Goal: Find specific page/section: Find specific page/section

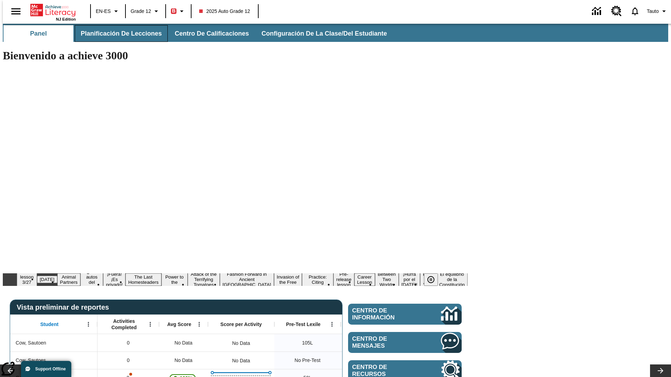
click at [117, 34] on span "Planificación de lecciones" at bounding box center [121, 34] width 81 height 8
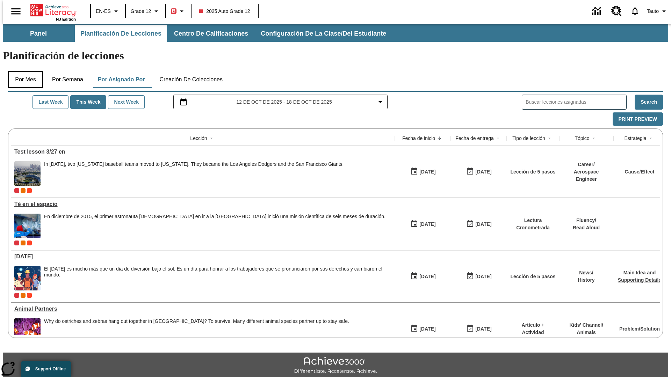
click at [23, 71] on button "Por mes" at bounding box center [25, 79] width 35 height 17
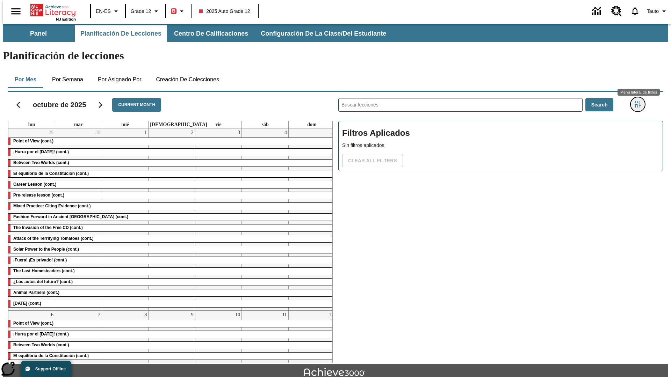
click at [640, 101] on icon "Menú lateral de filtros" at bounding box center [637, 104] width 6 height 6
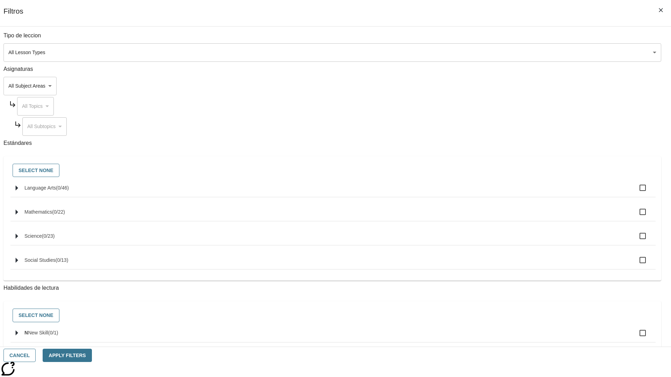
click at [503, 52] on body "Saltar al contenido principal NJ Edition EN-ES Grade 12 B 2025 Auto Grade 12 0 …" at bounding box center [335, 216] width 665 height 385
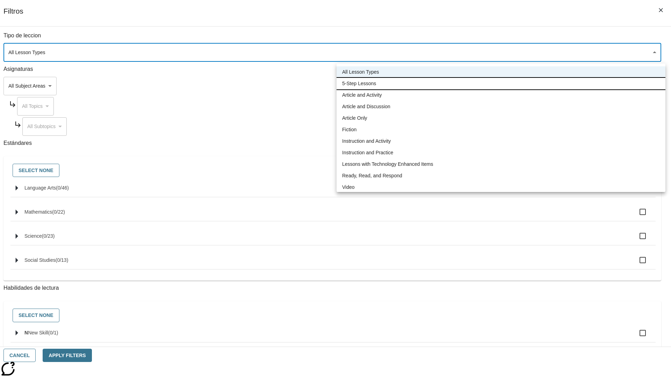
click at [501, 84] on li "5-Step Lessons" at bounding box center [500, 84] width 329 height 12
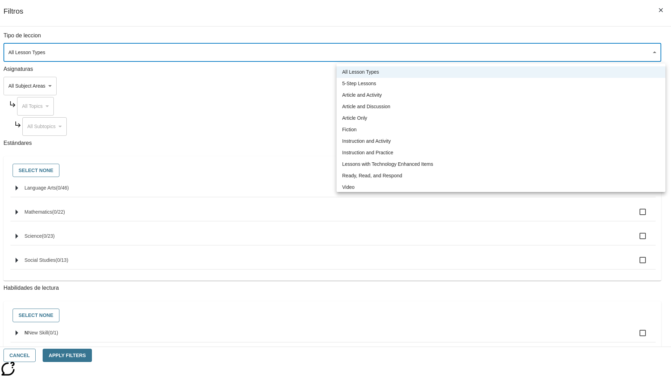
type input "1"
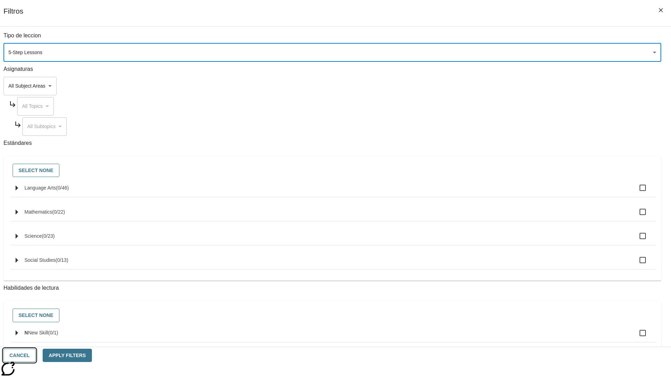
click at [36, 356] on button "Cancel" at bounding box center [19, 356] width 32 height 14
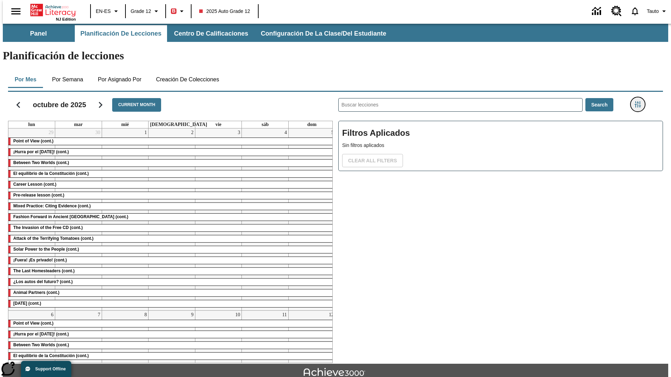
click at [640, 101] on icon "Menú lateral de filtros" at bounding box center [637, 104] width 6 height 6
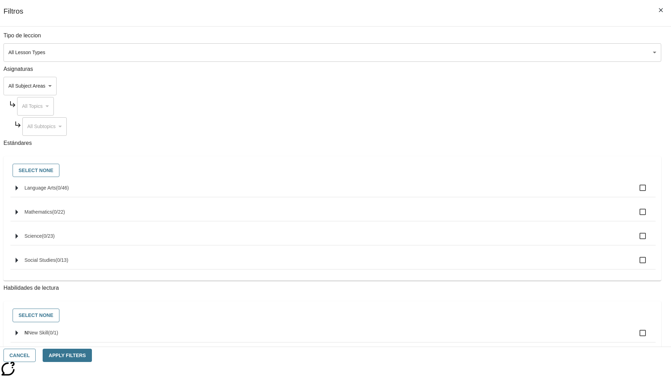
click at [503, 52] on body "Saltar al contenido principal NJ Edition EN-ES Grade 12 B 2025 Auto Grade 12 0 …" at bounding box center [335, 216] width 665 height 385
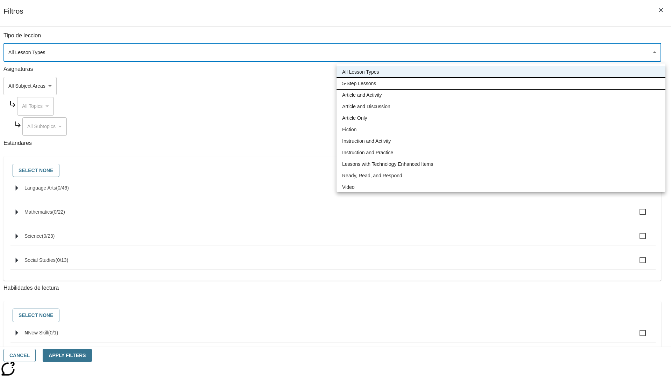
click at [501, 84] on li "5-Step Lessons" at bounding box center [500, 84] width 329 height 12
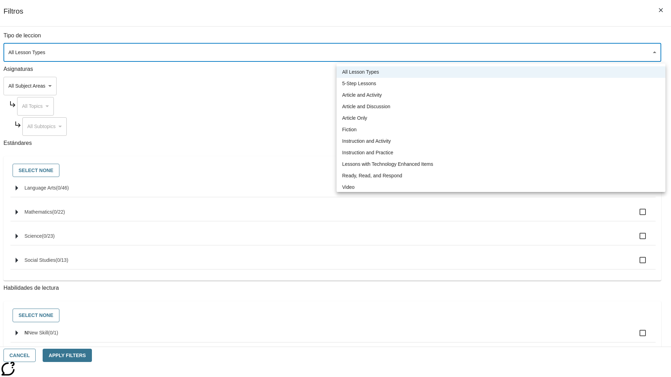
type input "1"
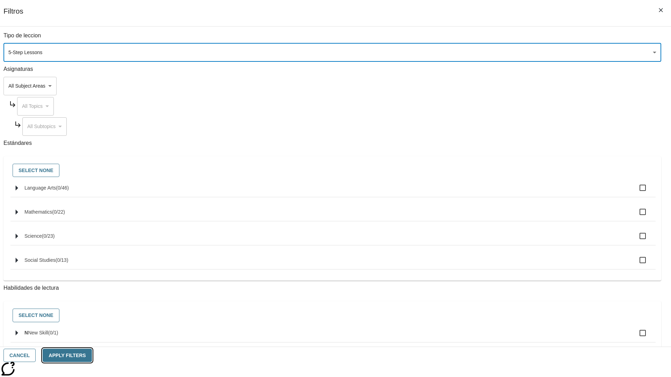
click at [92, 356] on button "Apply Filters" at bounding box center [67, 356] width 49 height 14
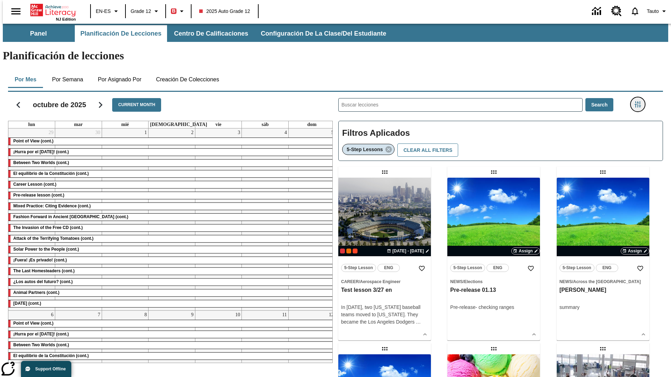
click at [640, 101] on icon "Menú lateral de filtros" at bounding box center [637, 104] width 6 height 6
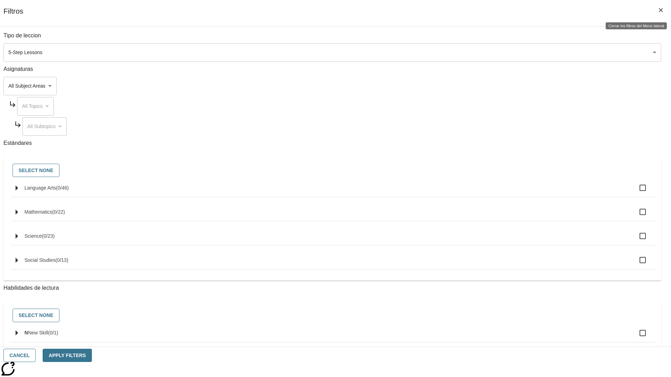
click at [661, 10] on icon "Cerrar los filtros del Menú lateral" at bounding box center [661, 10] width 4 height 4
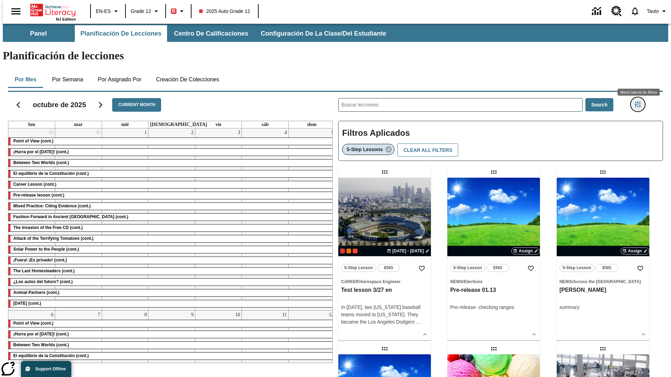
click at [640, 101] on icon "Menú lateral de filtros" at bounding box center [637, 104] width 6 height 6
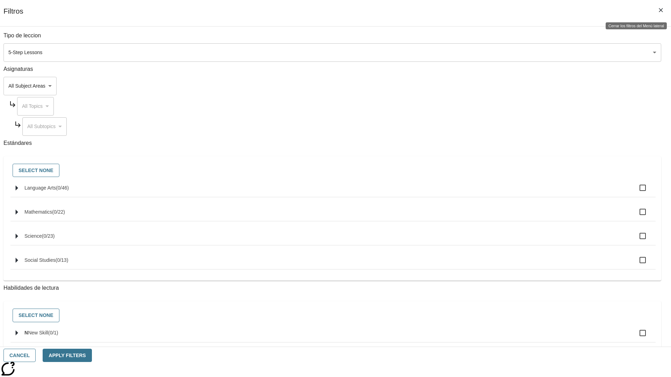
click at [661, 10] on icon "Cerrar los filtros del Menú lateral" at bounding box center [661, 10] width 4 height 4
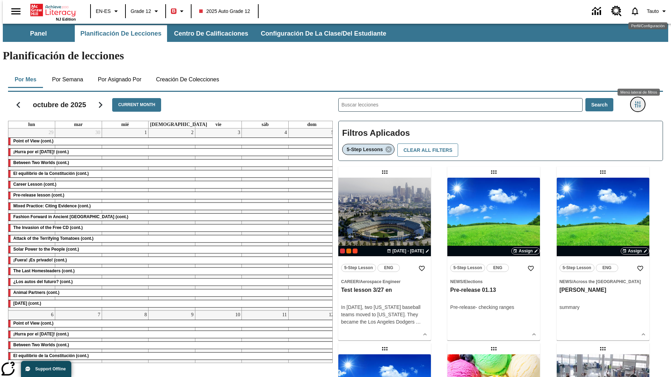
click at [640, 101] on icon "Menú lateral de filtros" at bounding box center [637, 104] width 6 height 6
